Goal: Task Accomplishment & Management: Manage account settings

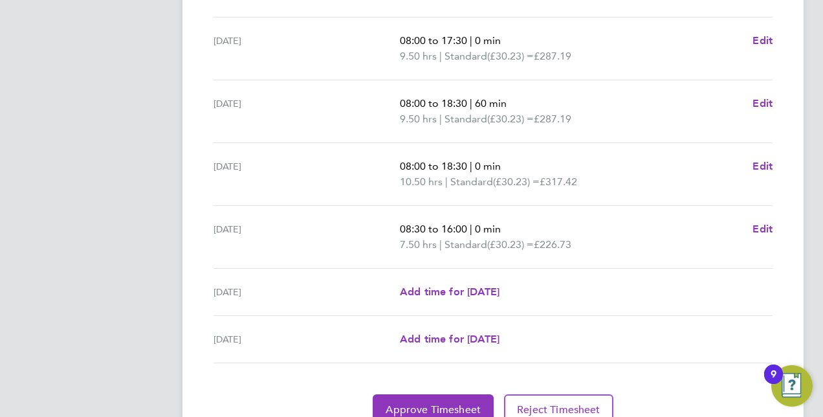
scroll to position [526, 0]
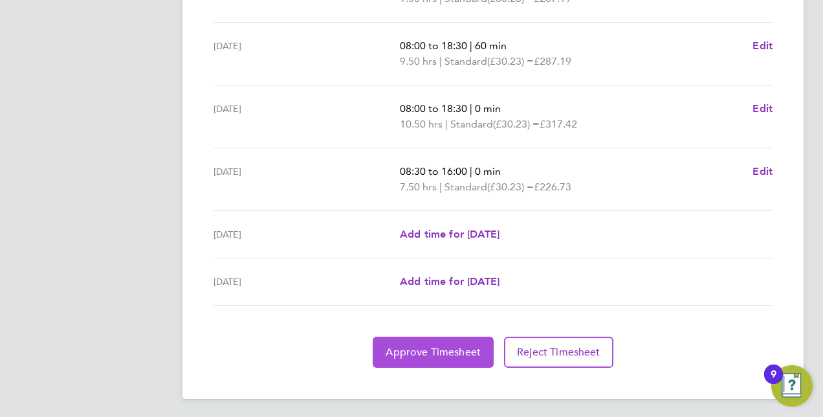
click at [449, 349] on span "Approve Timesheet" at bounding box center [432, 351] width 95 height 13
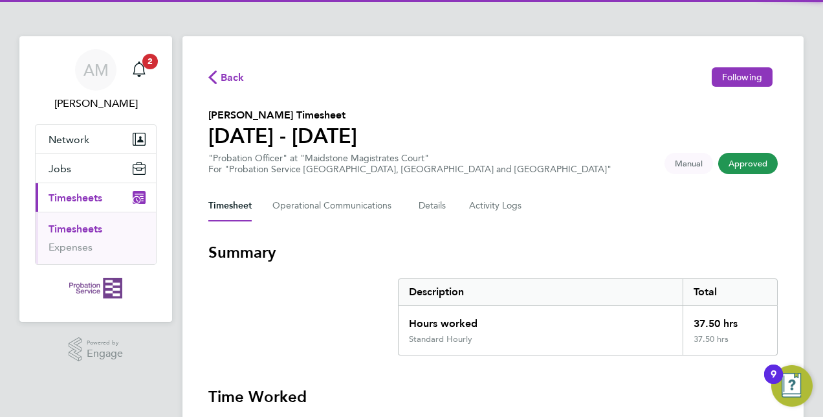
click at [462, 263] on section "Summary Description Total Hours worked 37.50 hrs Standard Hourly 37.50 hrs" at bounding box center [492, 298] width 569 height 113
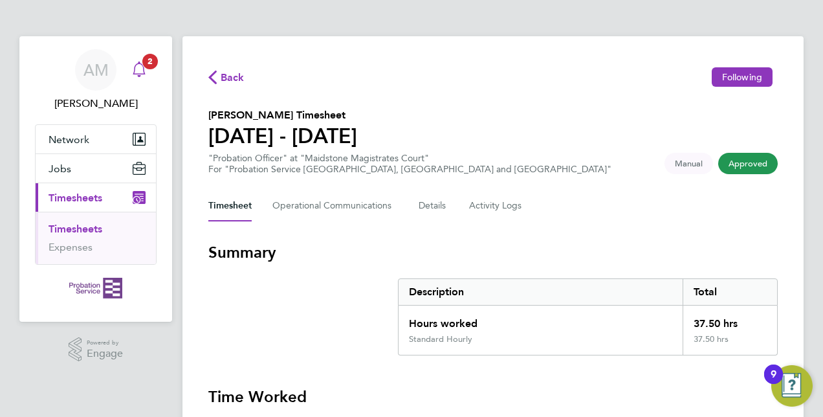
click at [144, 72] on icon "Main navigation" at bounding box center [139, 67] width 12 height 13
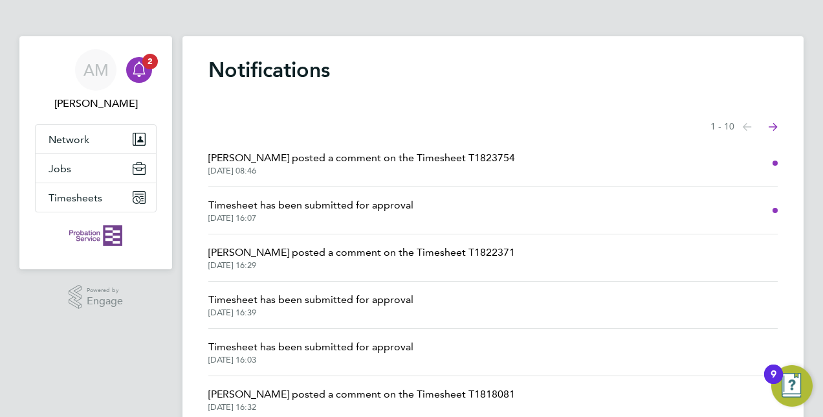
click at [289, 298] on span "Timesheet has been submitted for approval" at bounding box center [310, 300] width 205 height 16
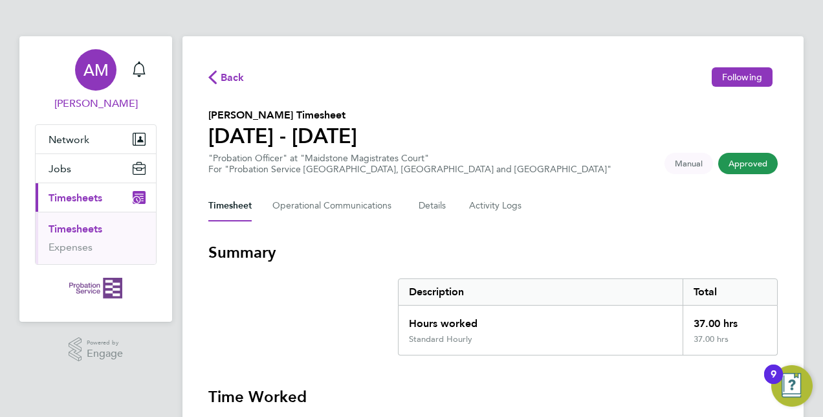
click at [154, 69] on link "AM [PERSON_NAME]" at bounding box center [96, 80] width 122 height 62
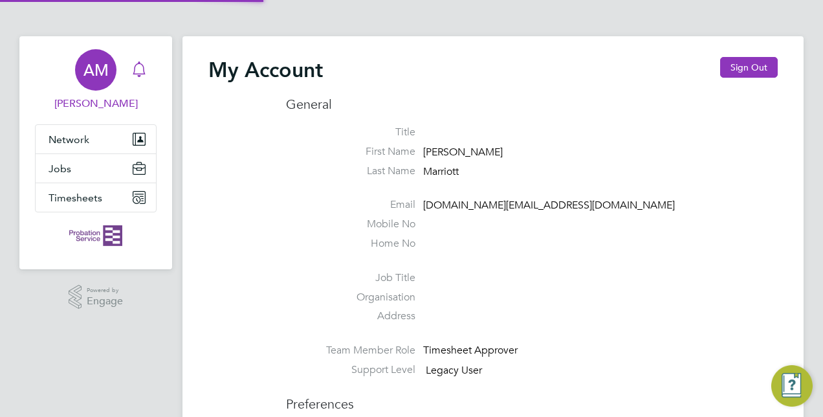
type input "[DOMAIN_NAME][EMAIL_ADDRESS][DOMAIN_NAME]"
click at [133, 68] on icon "Main navigation" at bounding box center [139, 69] width 16 height 16
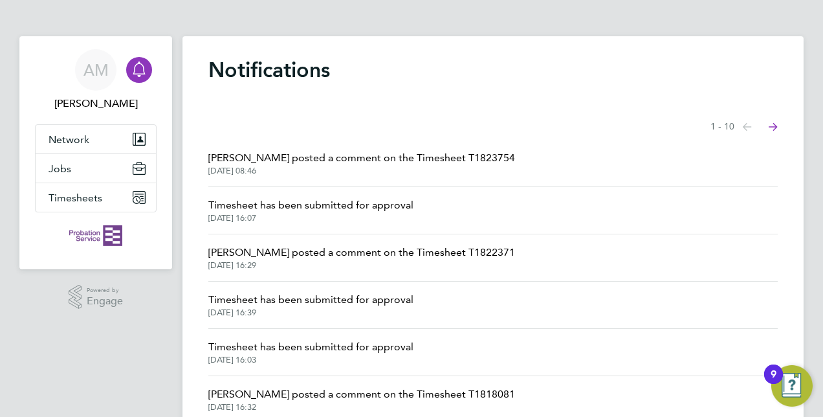
click at [285, 294] on span "Timesheet has been submitted for approval" at bounding box center [310, 300] width 205 height 16
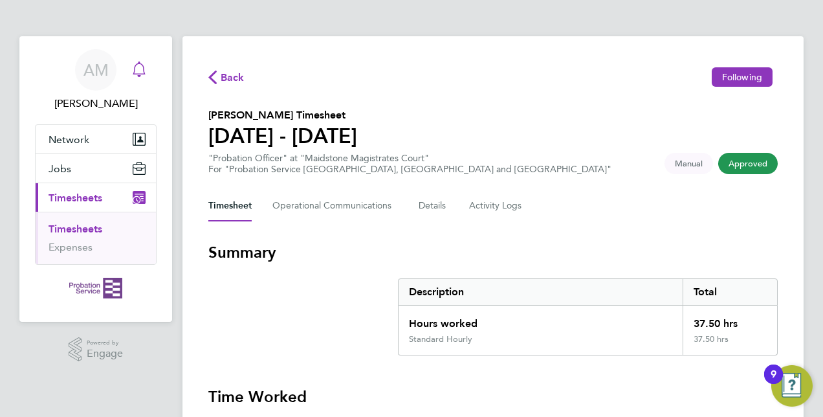
click at [140, 74] on icon "Main navigation" at bounding box center [139, 69] width 16 height 16
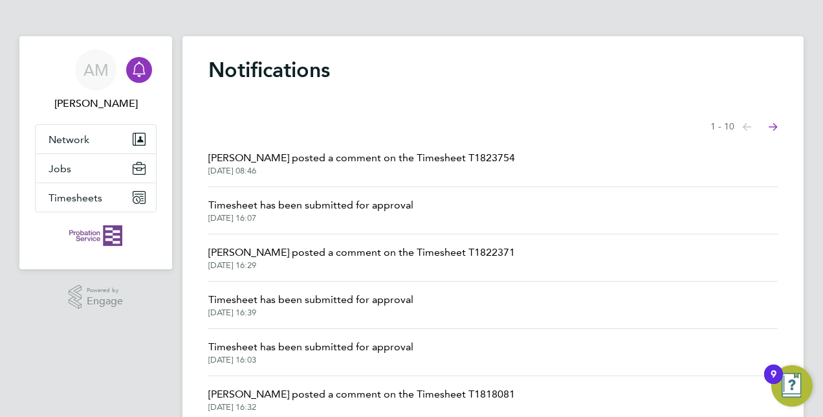
click at [285, 206] on span "Timesheet has been submitted for approval" at bounding box center [310, 205] width 205 height 16
